Goal: Task Accomplishment & Management: Manage account settings

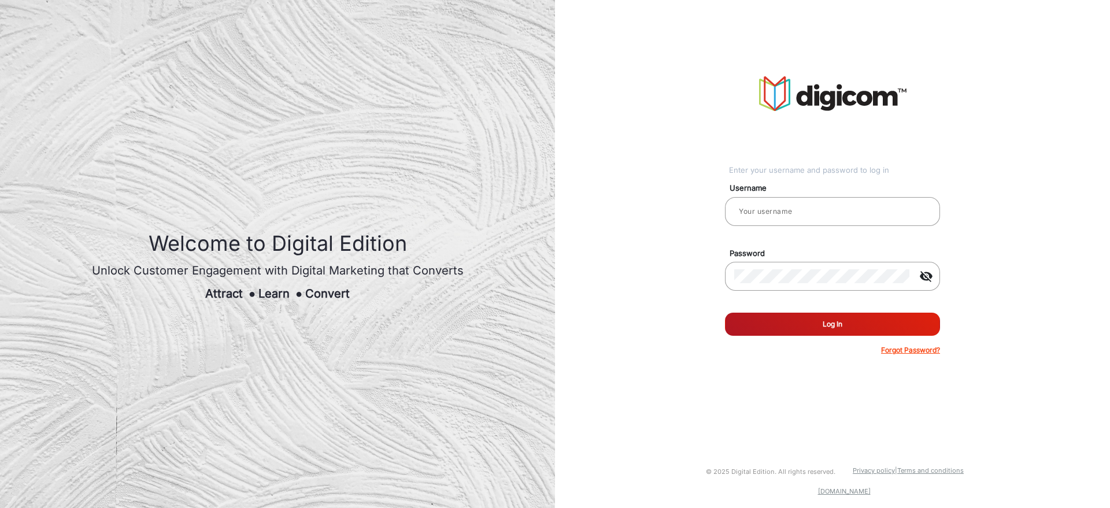
type input "[PERSON_NAME]"
click at [749, 325] on button "Log In" at bounding box center [832, 324] width 215 height 23
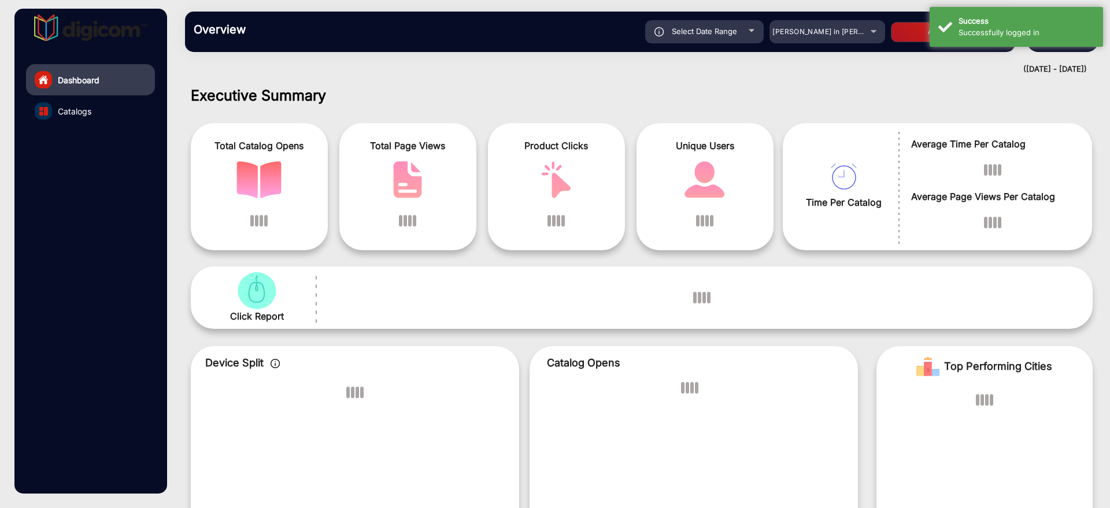
scroll to position [9, 0]
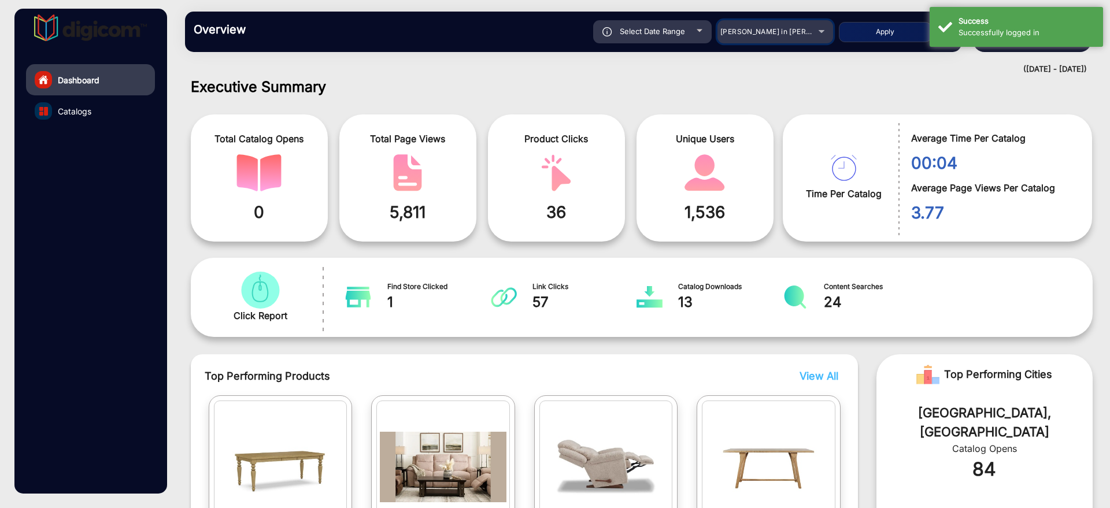
click at [781, 39] on mat-select "[PERSON_NAME] in [PERSON_NAME]" at bounding box center [775, 31] width 116 height 23
click at [787, 35] on span "[PERSON_NAME] in [PERSON_NAME]" at bounding box center [784, 31] width 128 height 9
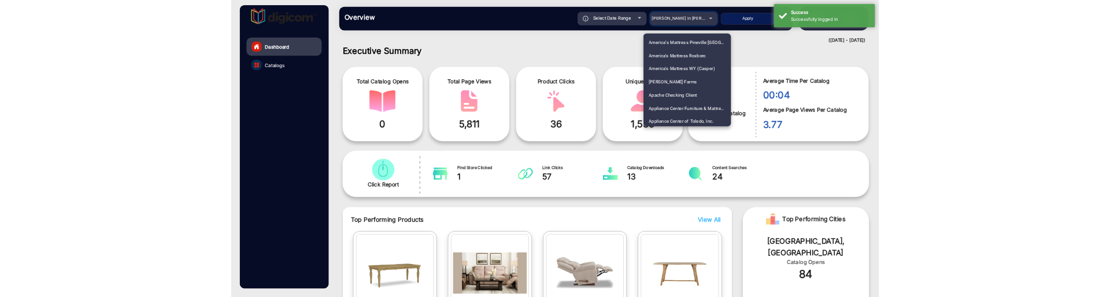
scroll to position [434, 0]
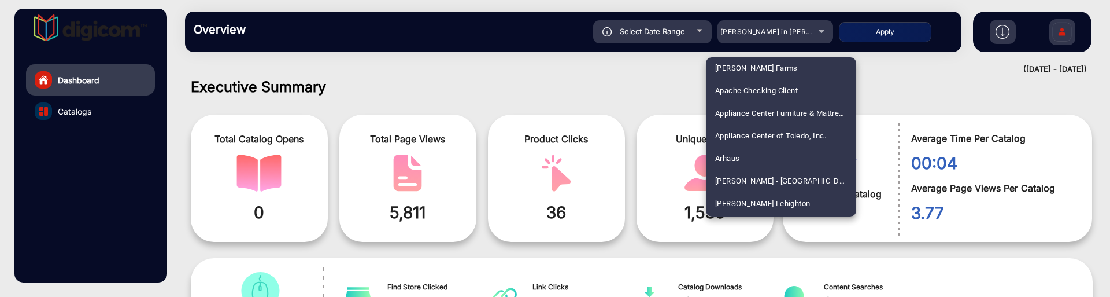
click at [914, 86] on div at bounding box center [555, 148] width 1110 height 297
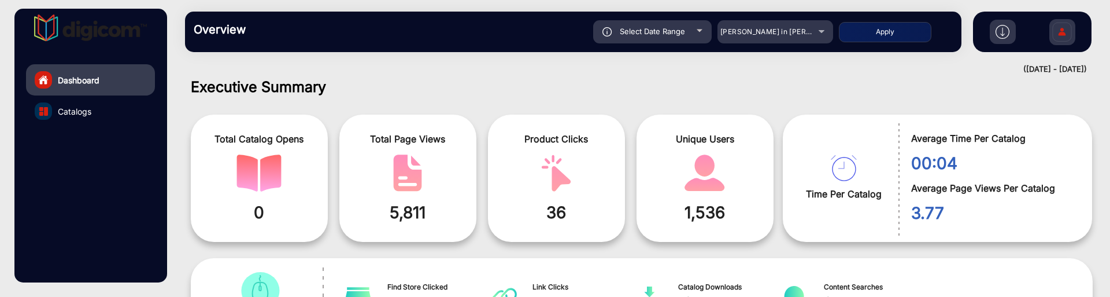
click at [1057, 31] on img at bounding box center [1062, 33] width 24 height 40
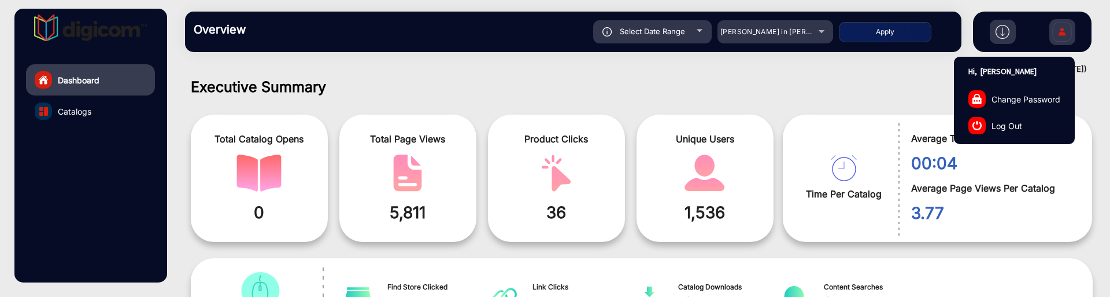
click at [1019, 117] on link "Log Out" at bounding box center [1014, 125] width 120 height 27
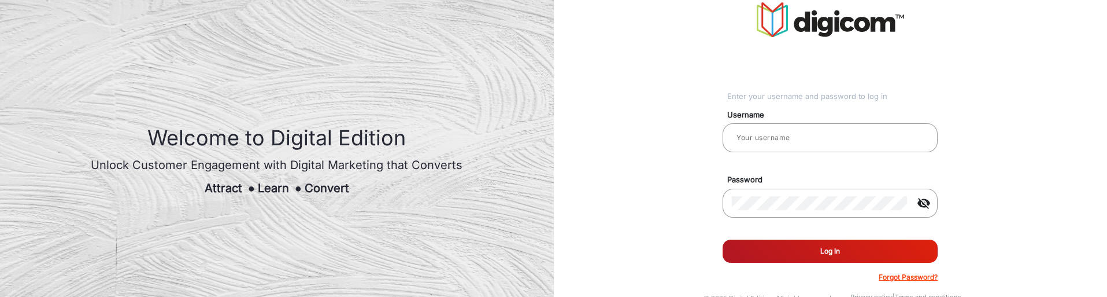
type input "[PERSON_NAME]"
click at [884, 245] on button "Log In" at bounding box center [830, 250] width 215 height 23
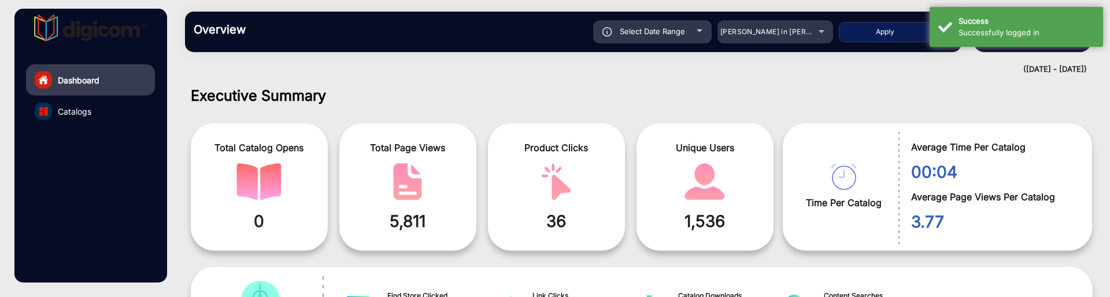
scroll to position [9, 0]
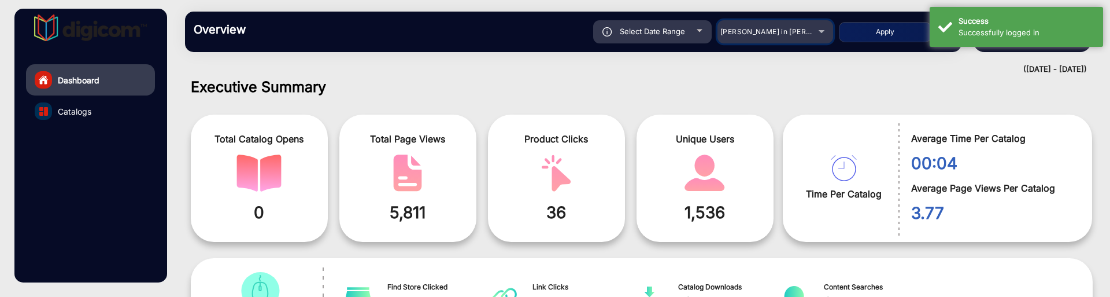
click at [791, 26] on div "[PERSON_NAME] in [PERSON_NAME]" at bounding box center [766, 32] width 92 height 14
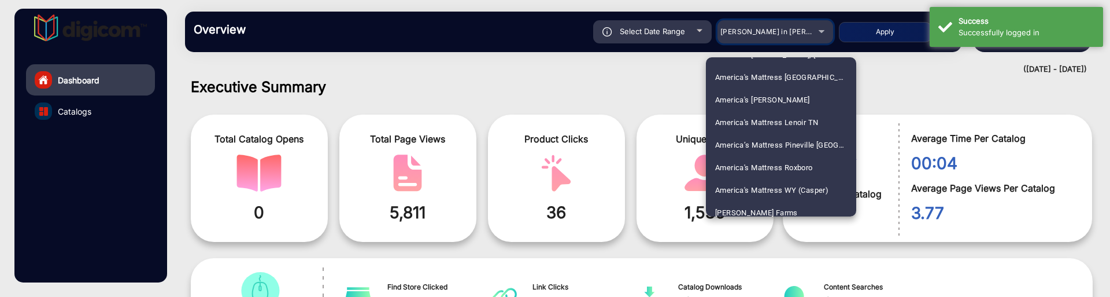
scroll to position [434, 0]
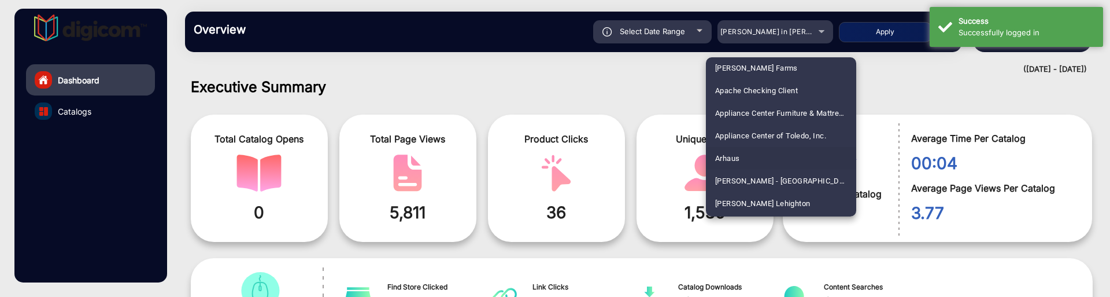
click at [769, 164] on mat-option "Arhaus" at bounding box center [781, 158] width 150 height 23
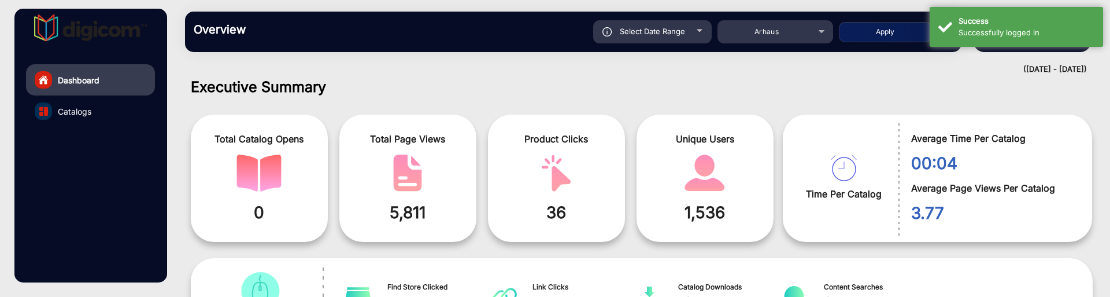
click at [875, 41] on button "Apply" at bounding box center [885, 32] width 92 height 20
type input "[DATE]"
